Goal: Find specific page/section: Find specific page/section

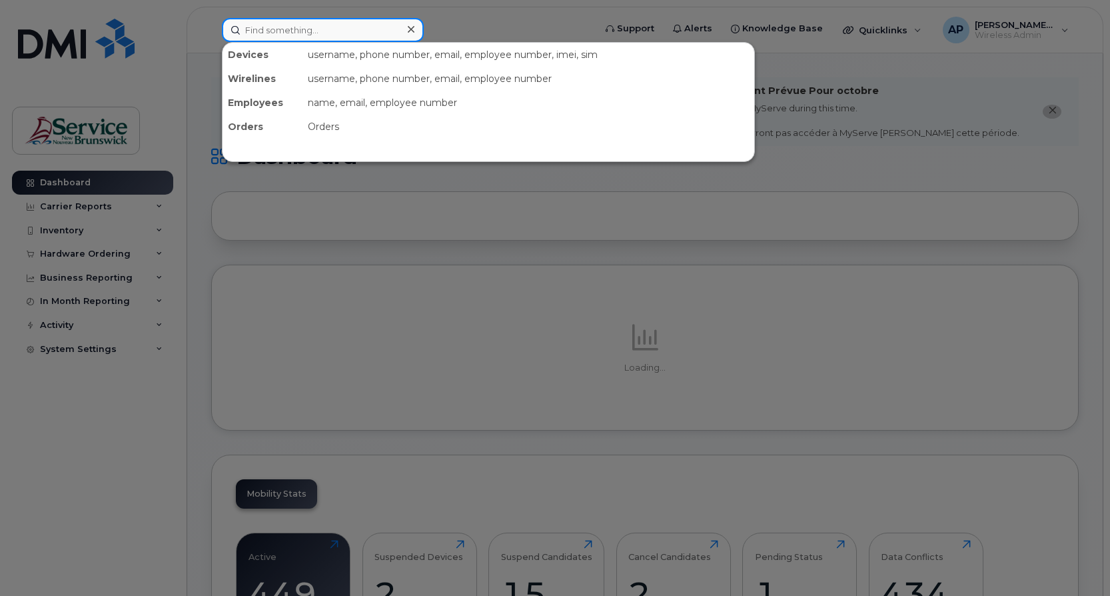
click at [319, 28] on input at bounding box center [323, 30] width 202 height 24
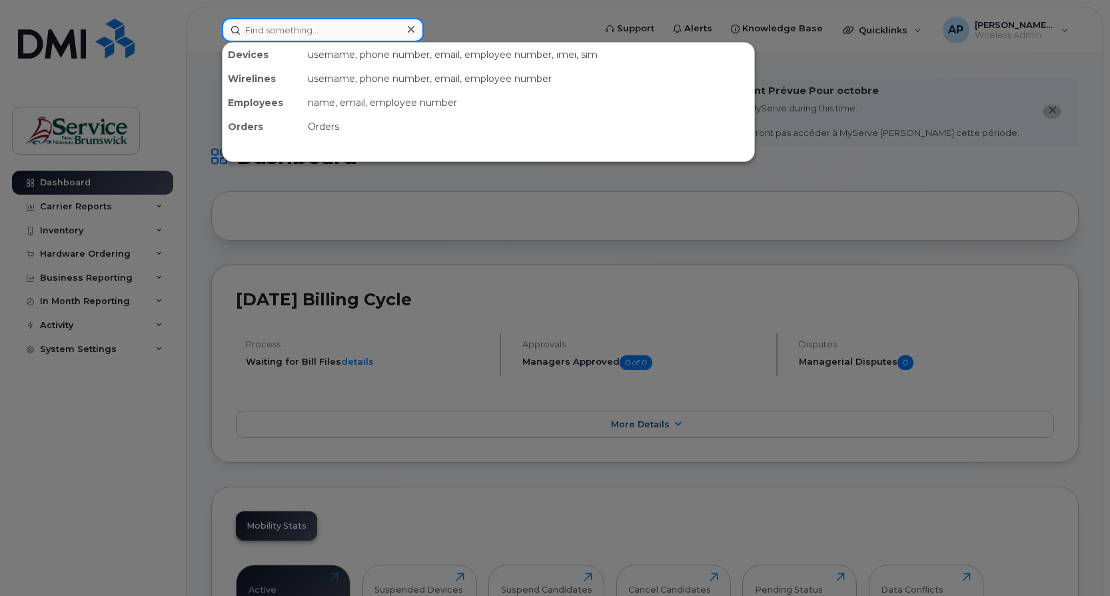
paste input "5062381897"
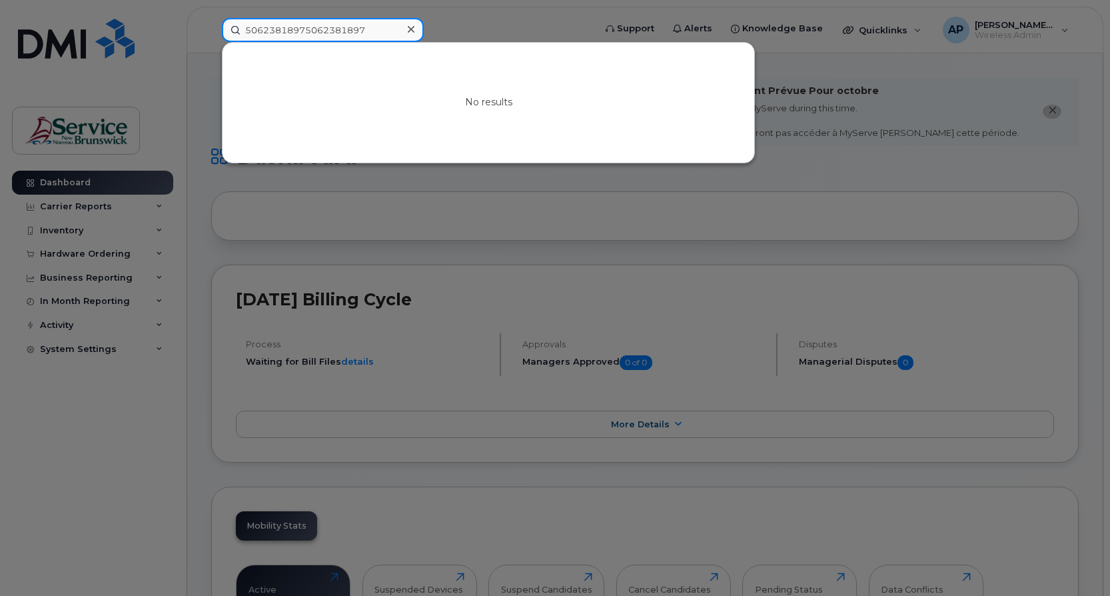
drag, startPoint x: 377, startPoint y: 28, endPoint x: 145, endPoint y: 44, distance: 231.8
click at [211, 42] on div "50623818975062381897 No results" at bounding box center [403, 30] width 385 height 24
paste input
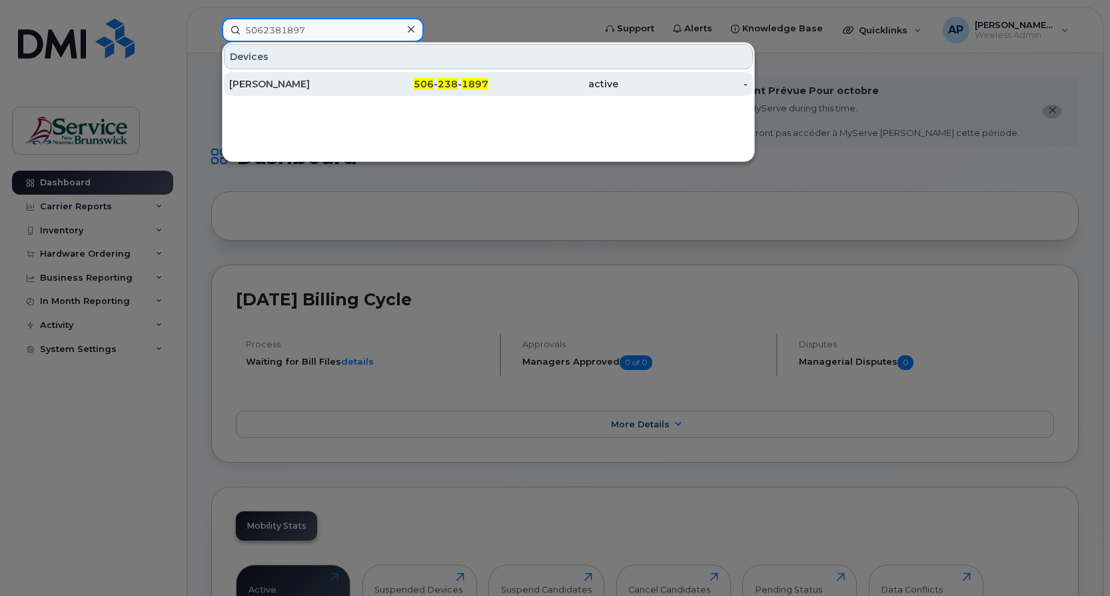
type input "5062381897"
click at [405, 86] on div "506 - 238 - 1897" at bounding box center [424, 83] width 130 height 13
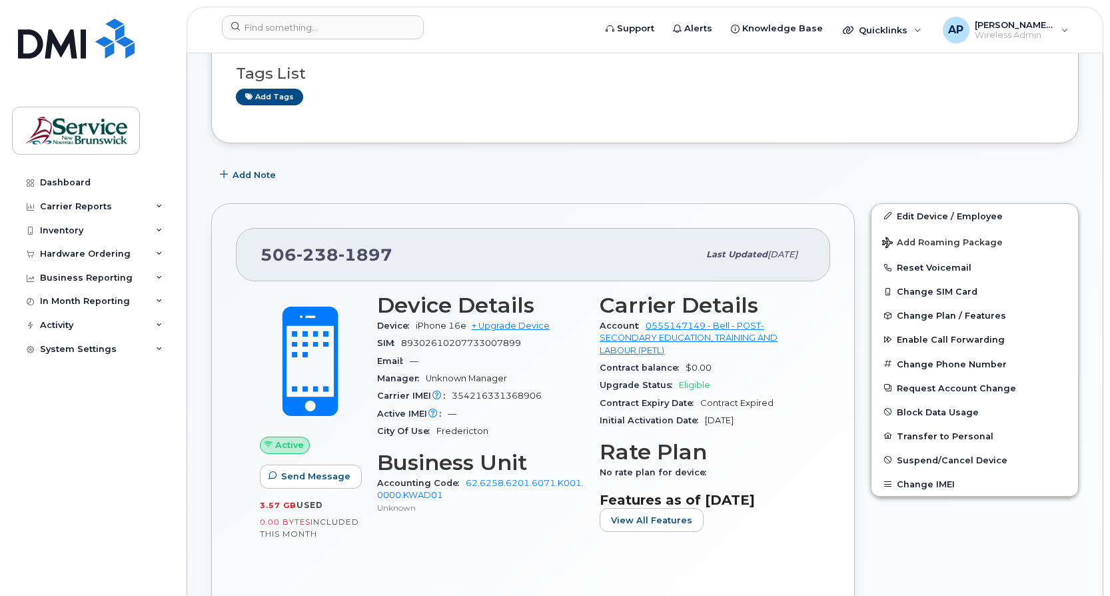
scroll to position [267, 0]
